Goal: Task Accomplishment & Management: Manage account settings

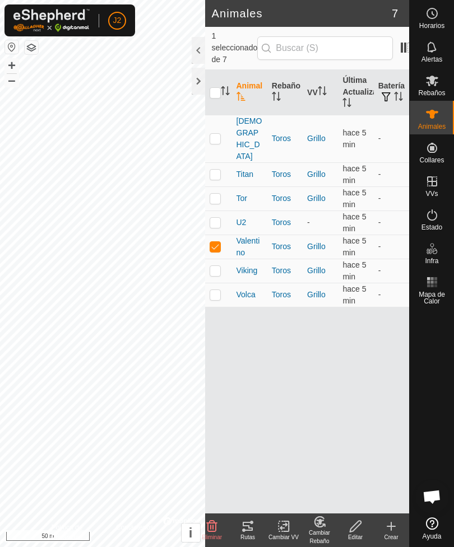
click at [195, 82] on div at bounding box center [198, 81] width 13 height 27
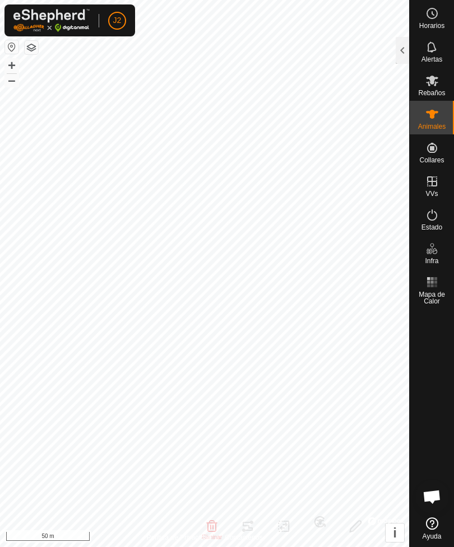
click at [402, 45] on div at bounding box center [401, 50] width 13 height 27
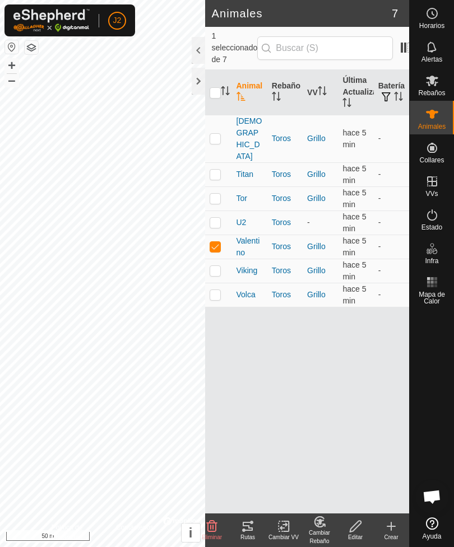
click at [217, 87] on input "checkbox" at bounding box center [214, 92] width 11 height 11
checkbox input "true"
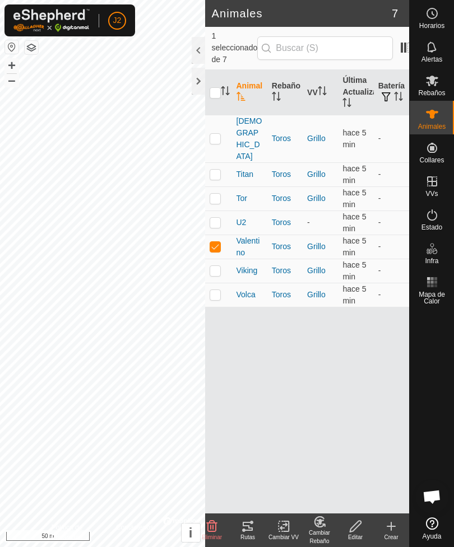
checkbox input "true"
click at [254, 531] on icon at bounding box center [247, 526] width 13 height 13
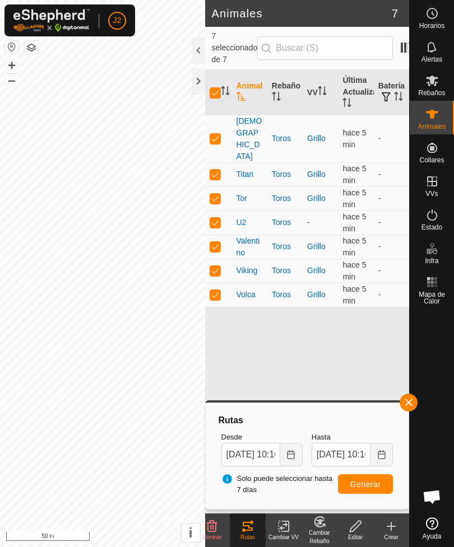
click at [197, 80] on div at bounding box center [198, 81] width 13 height 27
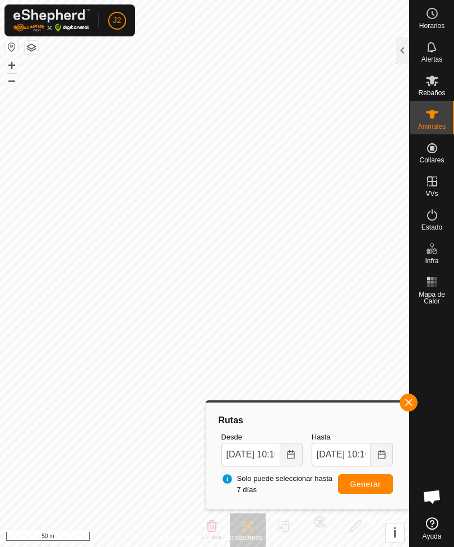
click at [408, 402] on span "button" at bounding box center [408, 402] width 9 height 9
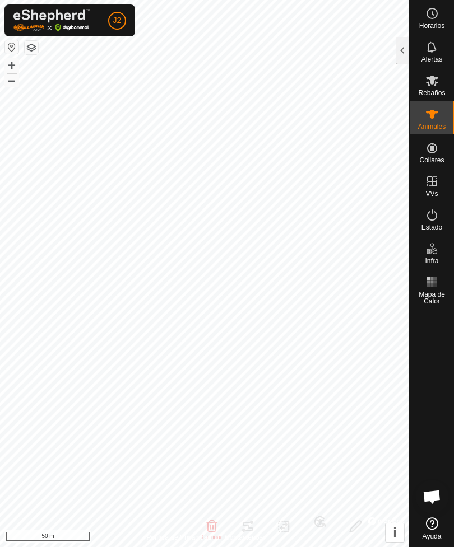
click at [404, 49] on div at bounding box center [401, 50] width 13 height 27
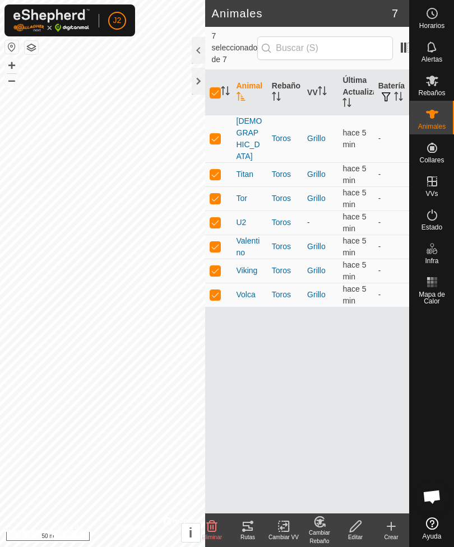
click at [251, 526] on icon at bounding box center [247, 526] width 13 height 13
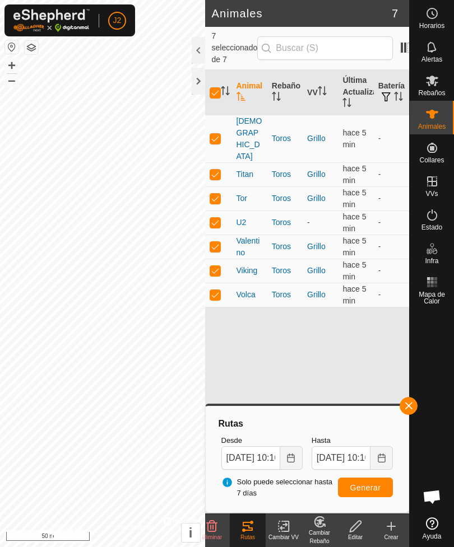
click at [202, 78] on div at bounding box center [198, 81] width 13 height 27
